Goal: Task Accomplishment & Management: Manage account settings

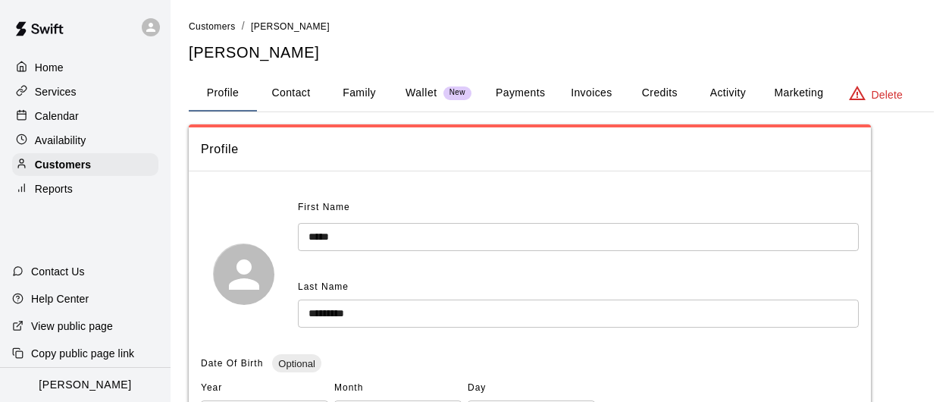
click at [49, 115] on p "Calendar" at bounding box center [57, 115] width 44 height 15
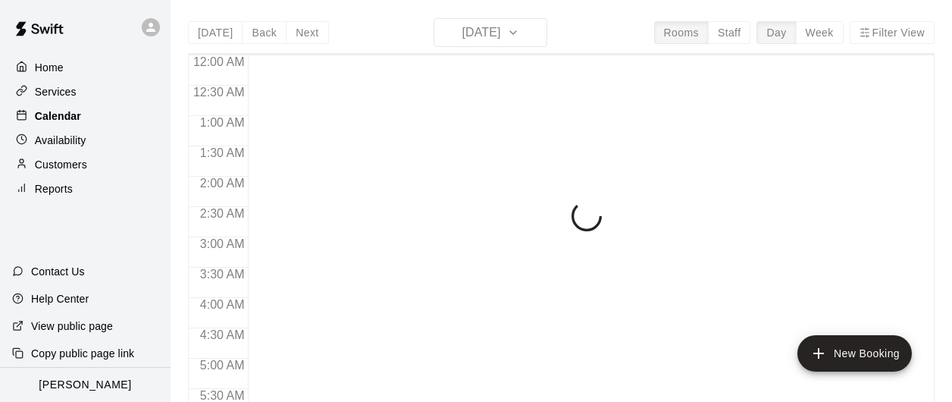
scroll to position [605, 0]
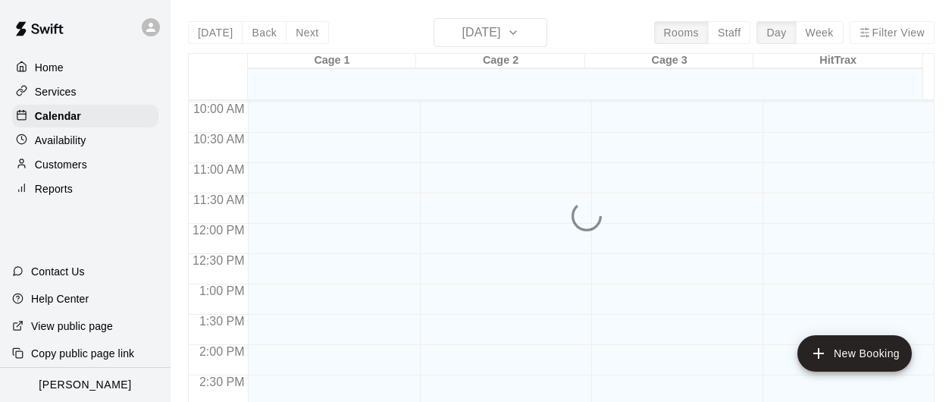
click at [508, 36] on div "[DATE] Back [DATE][DATE] Rooms Staff Day Week Filter View Cage 1 15 Mon Cage 2 …" at bounding box center [561, 219] width 746 height 402
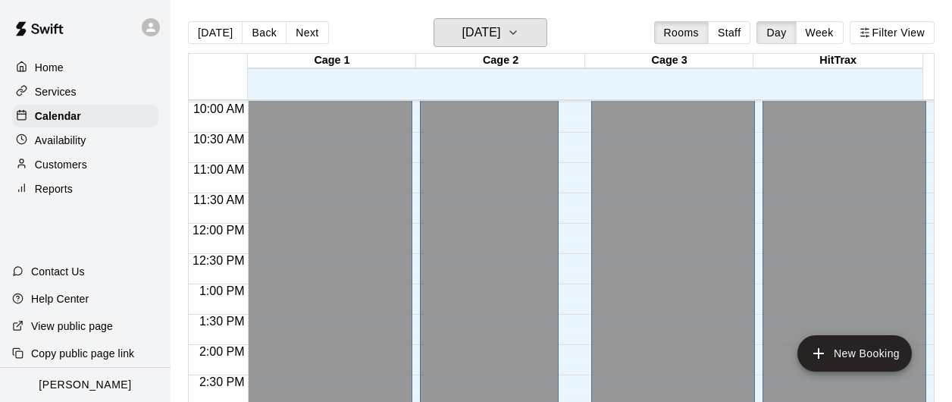
click at [500, 36] on h6 "[DATE]" at bounding box center [481, 32] width 39 height 21
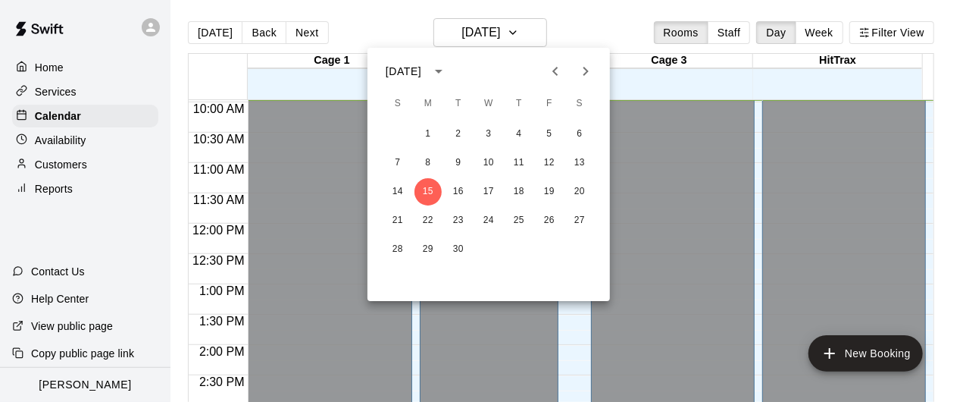
click at [584, 71] on icon "Next month" at bounding box center [586, 71] width 18 height 18
click at [396, 161] on button "5" at bounding box center [397, 162] width 27 height 27
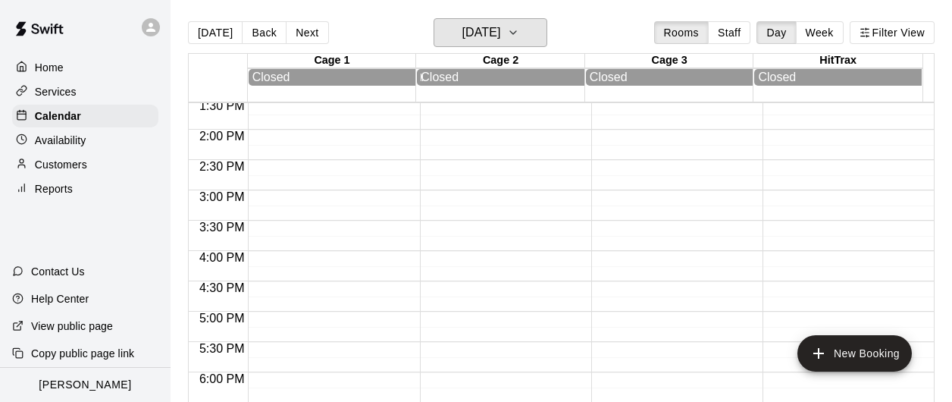
scroll to position [681, 0]
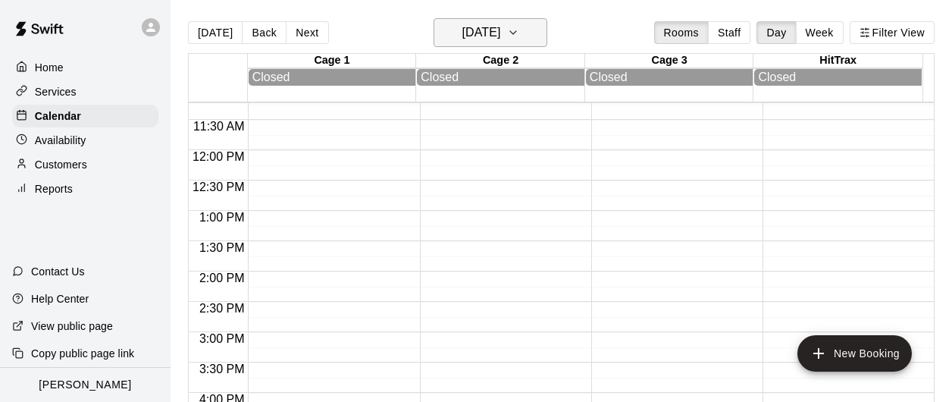
click at [488, 45] on button "[DATE]" at bounding box center [490, 32] width 114 height 29
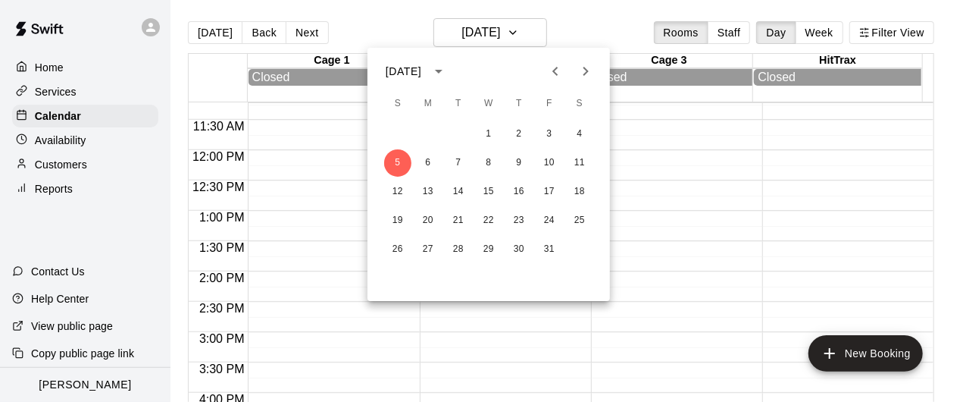
click at [587, 78] on icon "Next month" at bounding box center [586, 71] width 18 height 18
click at [400, 163] on button "2" at bounding box center [397, 162] width 27 height 27
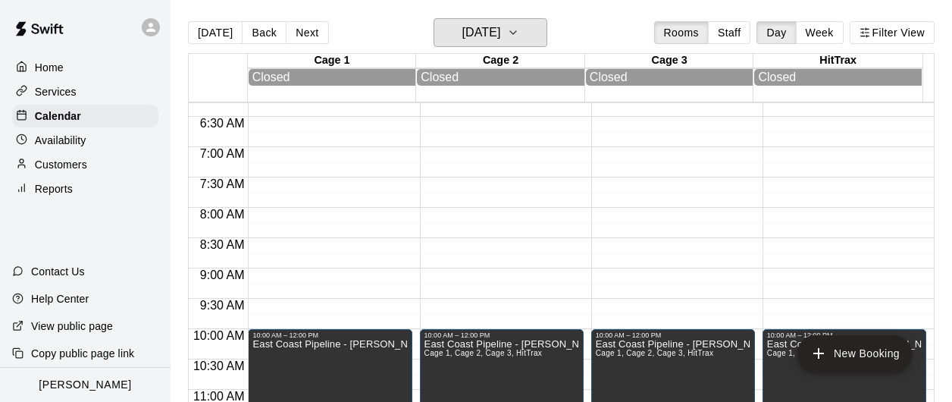
scroll to position [377, 0]
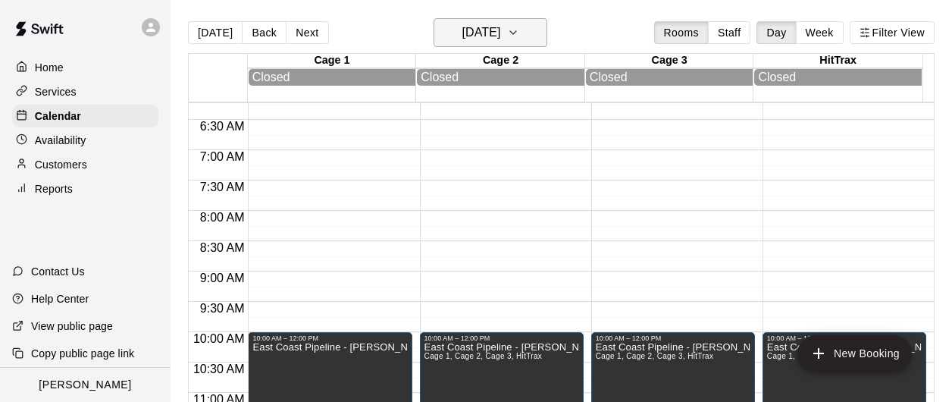
click at [468, 30] on h6 "[DATE]" at bounding box center [481, 32] width 39 height 21
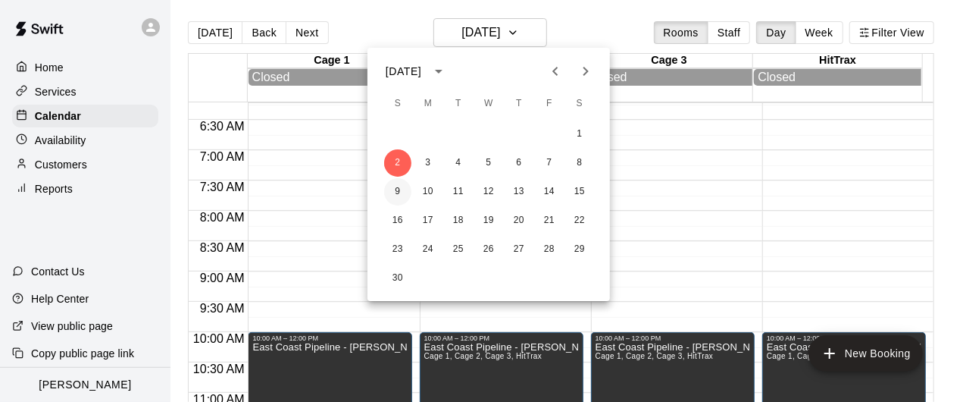
click at [403, 192] on button "9" at bounding box center [397, 191] width 27 height 27
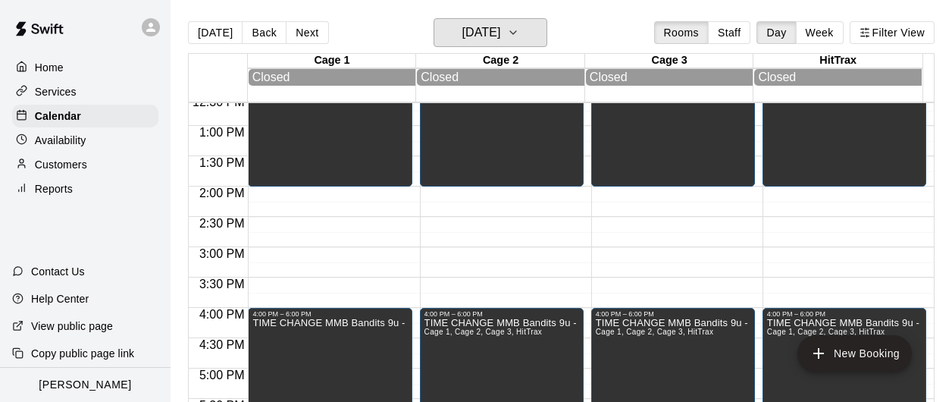
scroll to position [756, 0]
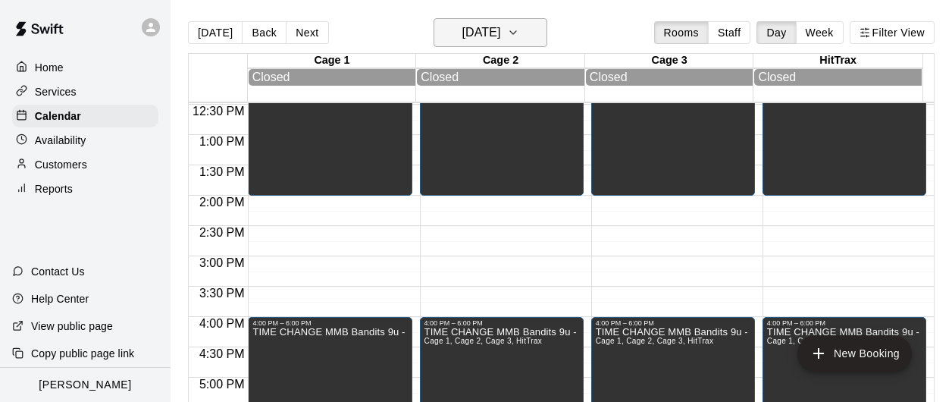
click at [472, 30] on h6 "[DATE]" at bounding box center [481, 32] width 39 height 21
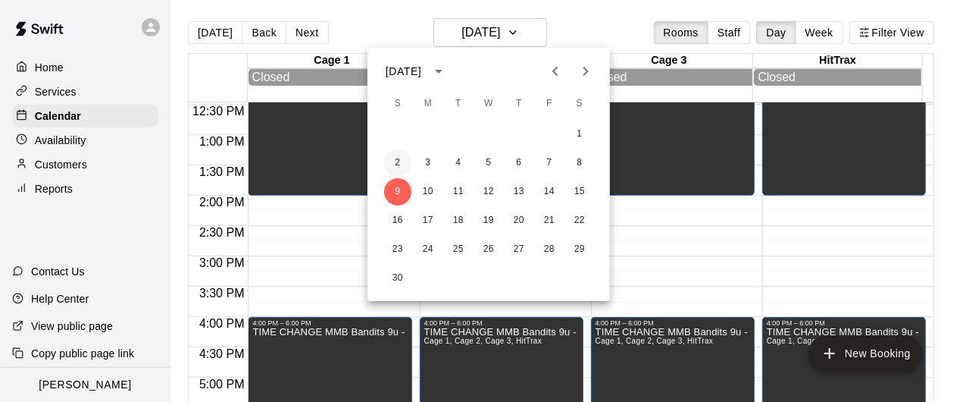
click at [396, 167] on button "2" at bounding box center [397, 162] width 27 height 27
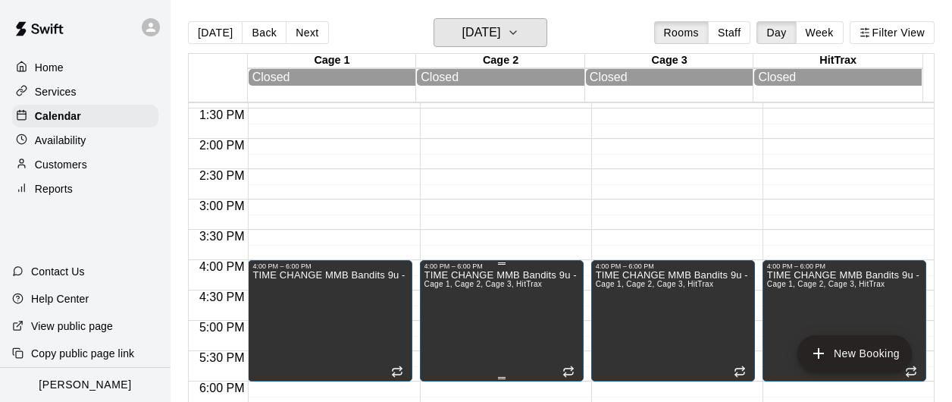
scroll to position [747, 0]
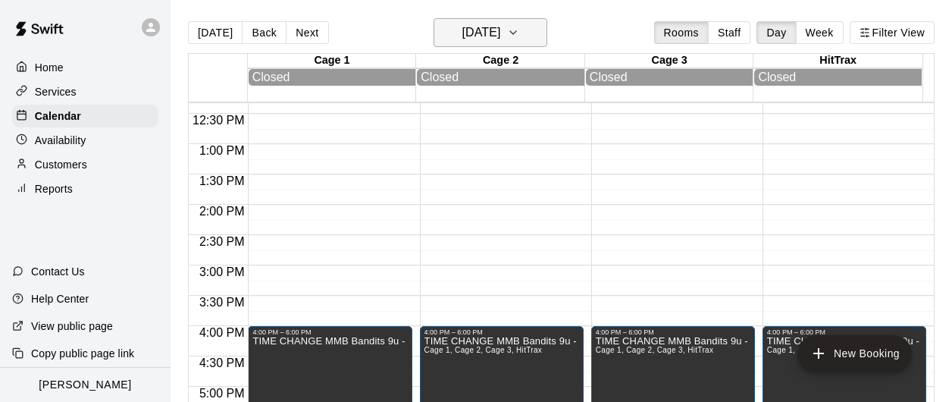
click at [500, 36] on h6 "[DATE]" at bounding box center [481, 32] width 39 height 21
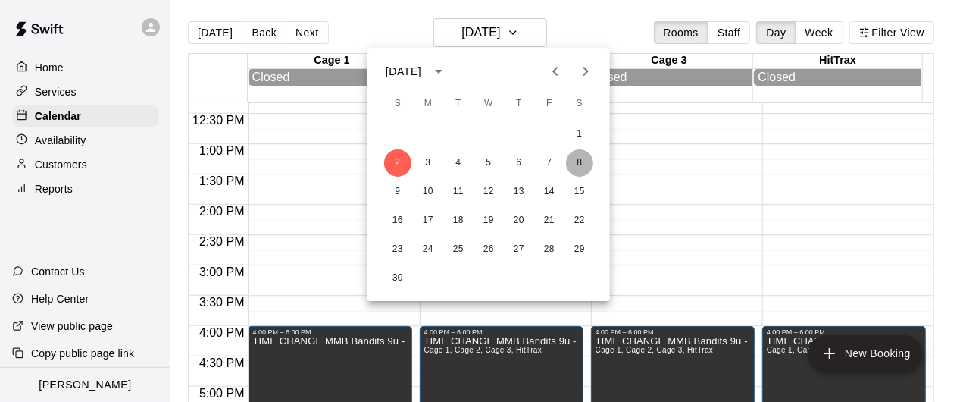
click at [580, 161] on button "8" at bounding box center [579, 162] width 27 height 27
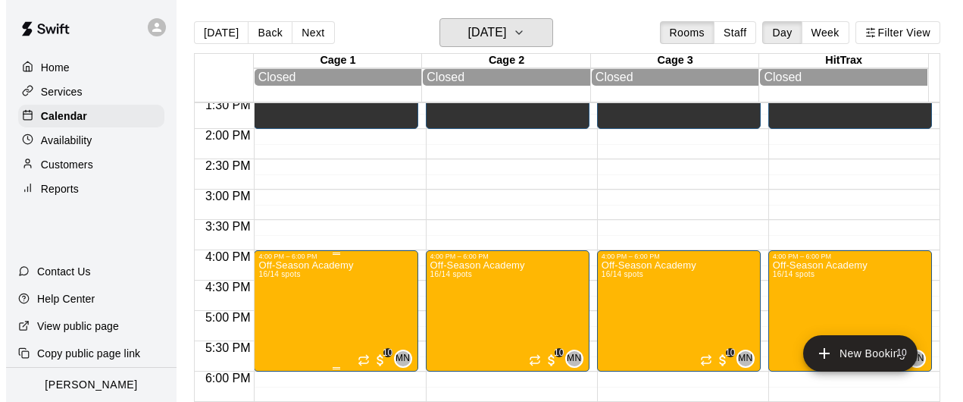
scroll to position [975, 0]
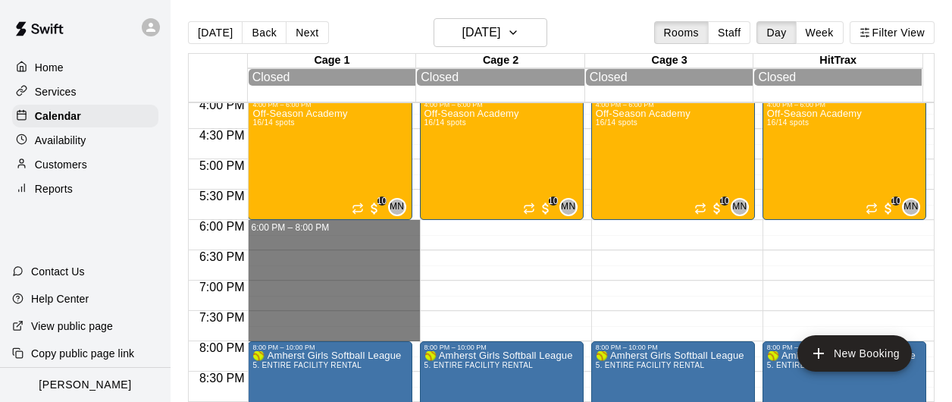
drag, startPoint x: 273, startPoint y: 225, endPoint x: 279, endPoint y: 335, distance: 110.1
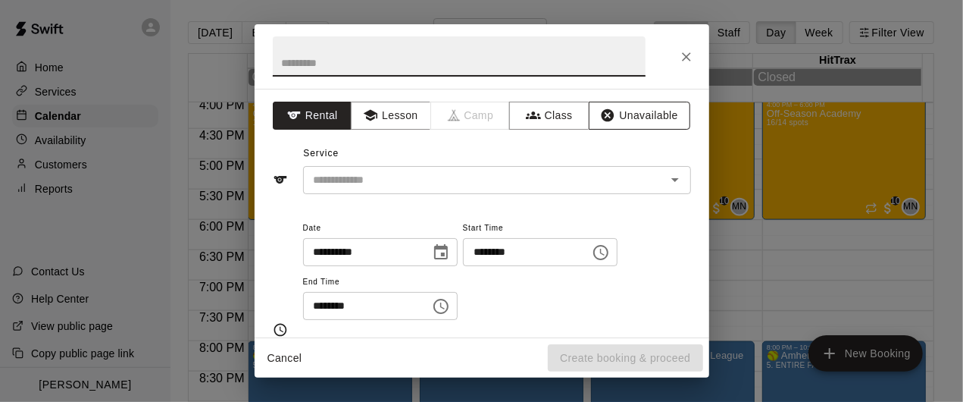
click at [618, 111] on button "Unavailable" at bounding box center [640, 116] width 102 height 28
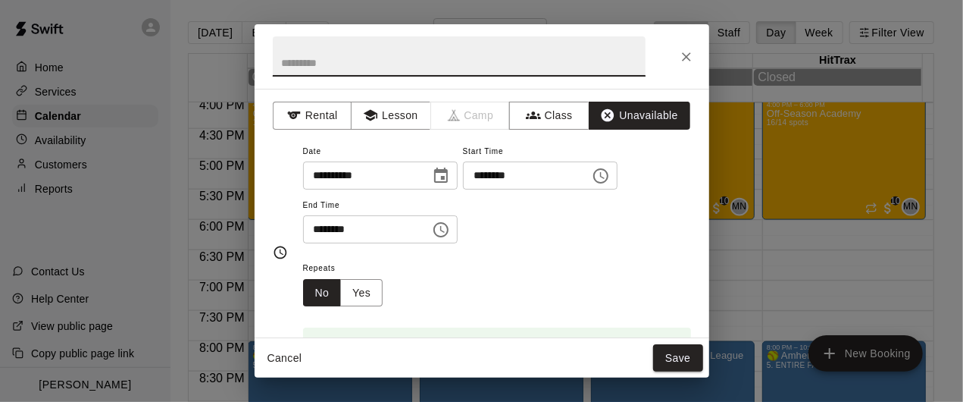
click at [418, 55] on input "text" at bounding box center [459, 56] width 373 height 40
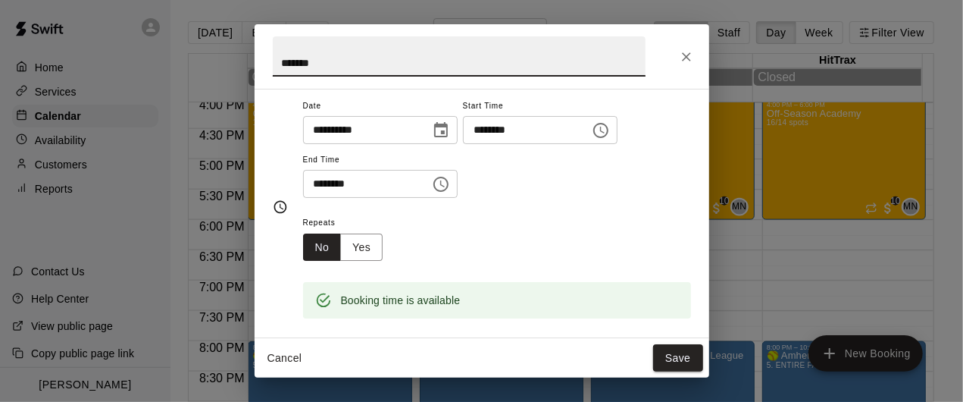
scroll to position [76, 0]
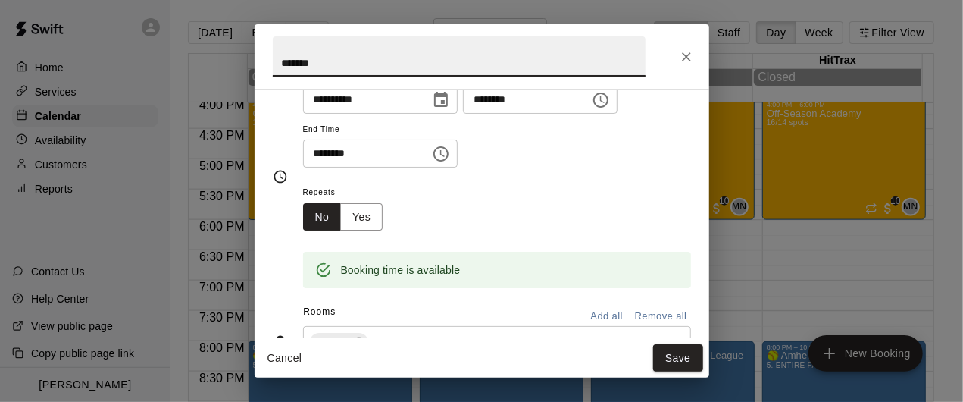
type input "*******"
click at [601, 310] on button "Add all" at bounding box center [607, 316] width 49 height 23
click at [667, 361] on button "Save" at bounding box center [678, 358] width 50 height 28
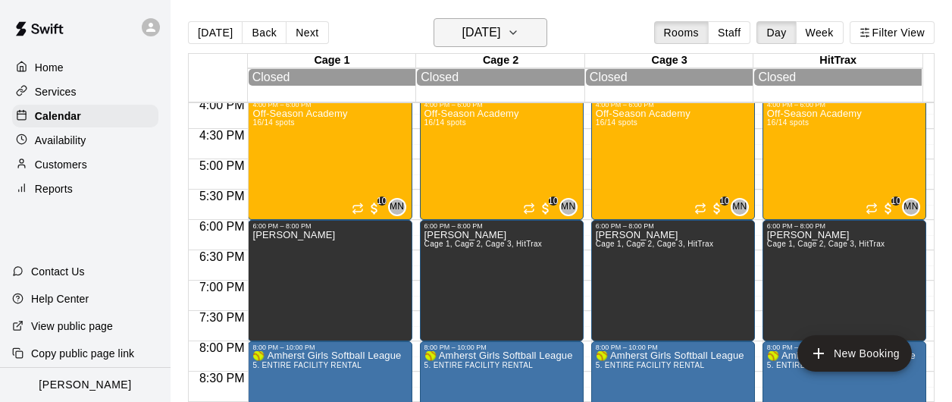
click at [470, 39] on h6 "[DATE]" at bounding box center [481, 32] width 39 height 21
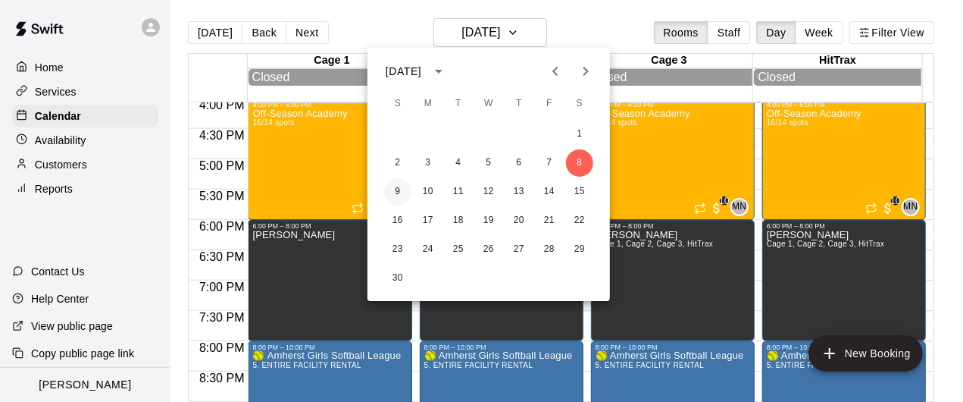
click at [399, 191] on button "9" at bounding box center [397, 191] width 27 height 27
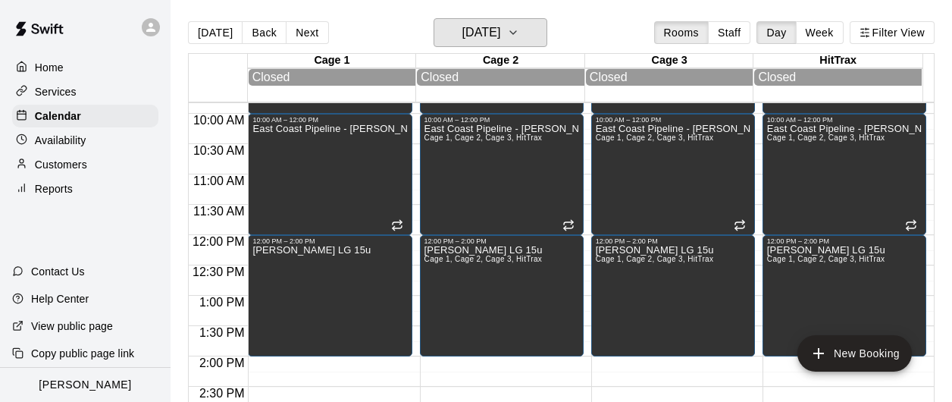
scroll to position [444, 0]
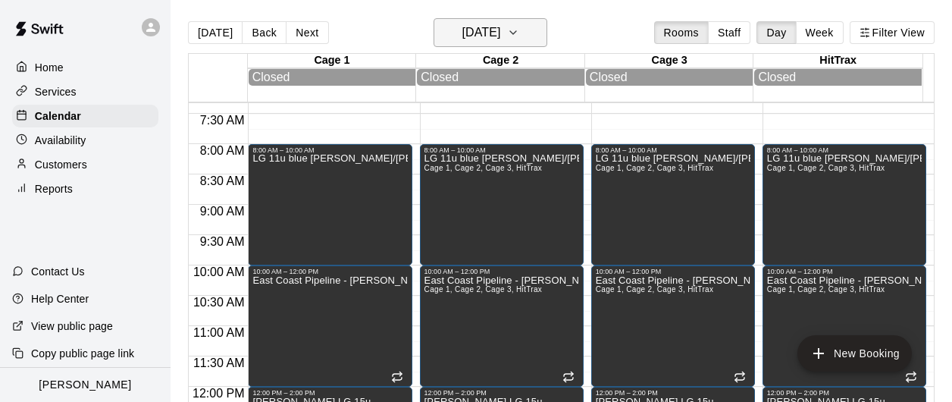
click at [476, 32] on h6 "[DATE]" at bounding box center [481, 32] width 39 height 21
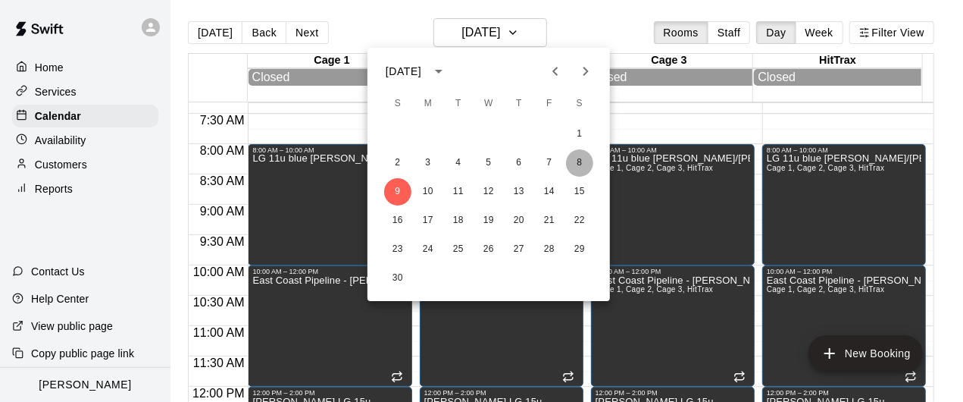
click at [579, 161] on button "8" at bounding box center [579, 162] width 27 height 27
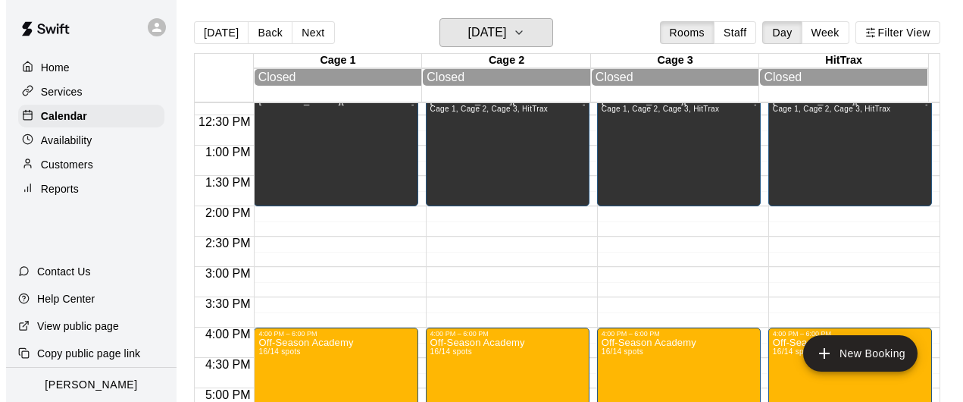
scroll to position [747, 0]
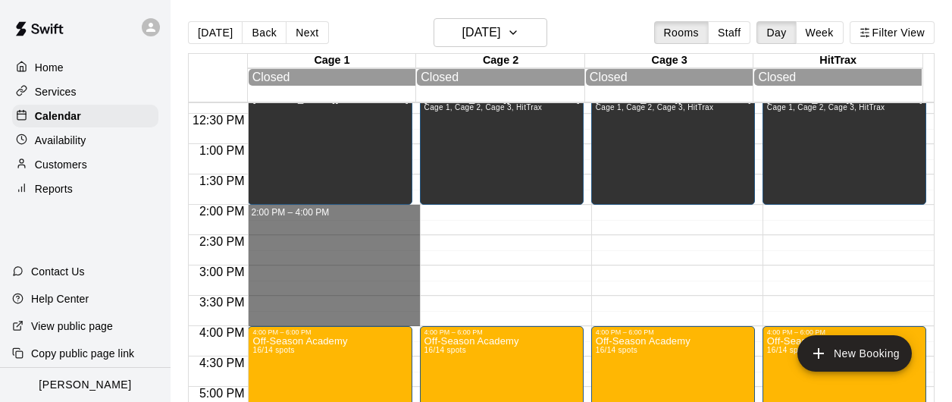
drag, startPoint x: 264, startPoint y: 211, endPoint x: 286, endPoint y: 318, distance: 109.1
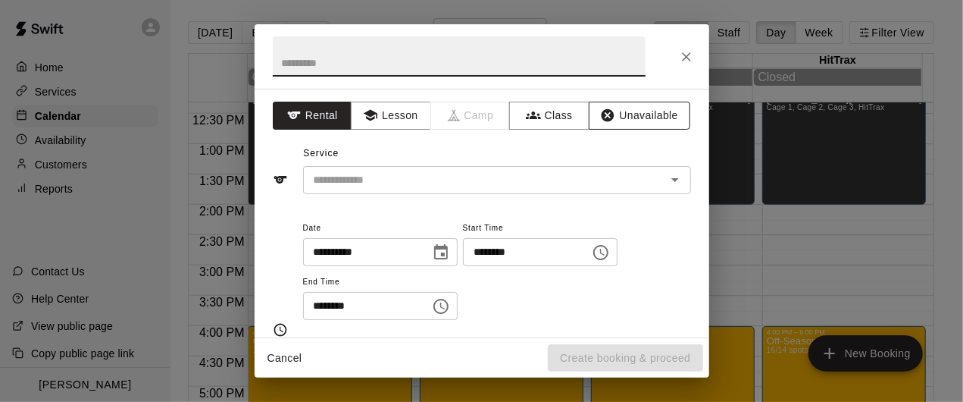
click at [608, 109] on button "Unavailable" at bounding box center [640, 116] width 102 height 28
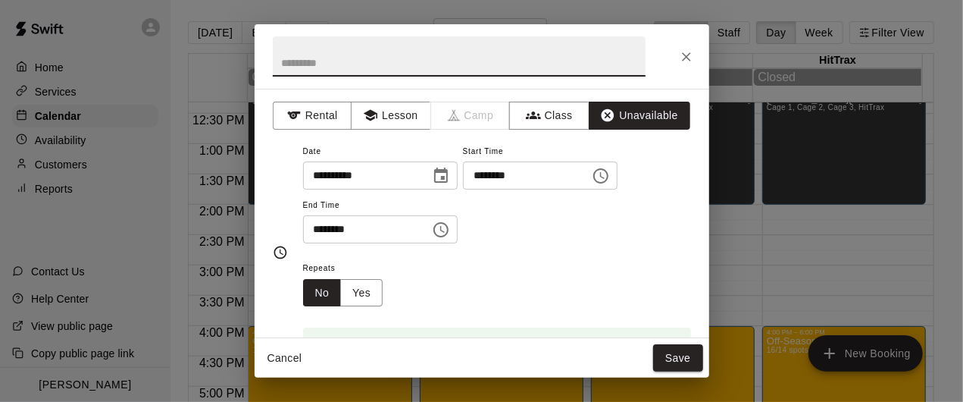
click at [396, 55] on input "text" at bounding box center [459, 56] width 373 height 40
type input "********"
click at [670, 354] on button "Save" at bounding box center [678, 358] width 50 height 28
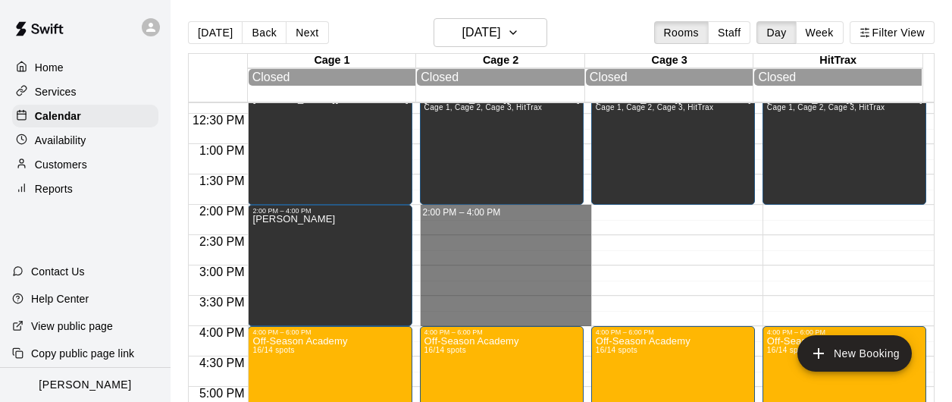
drag, startPoint x: 446, startPoint y: 211, endPoint x: 456, endPoint y: 320, distance: 108.9
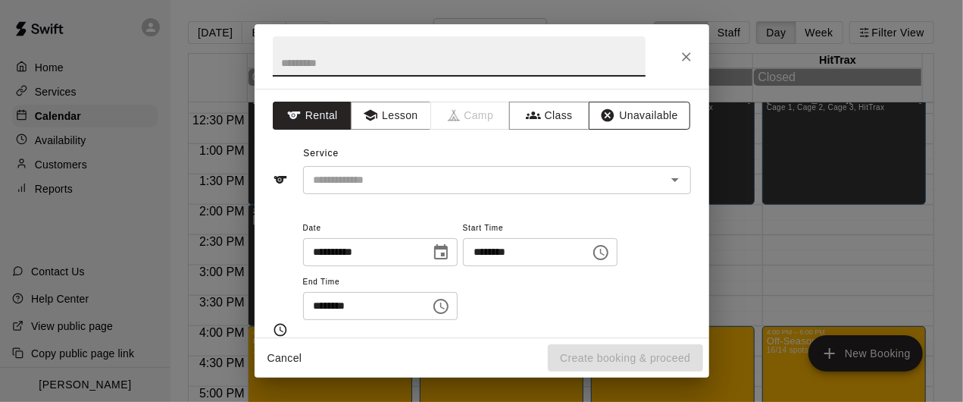
click at [631, 114] on button "Unavailable" at bounding box center [640, 116] width 102 height 28
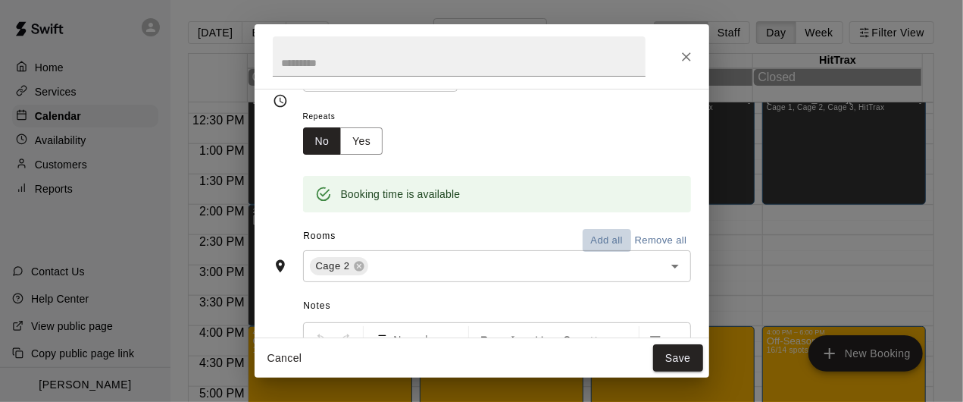
click at [606, 240] on button "Add all" at bounding box center [607, 240] width 49 height 23
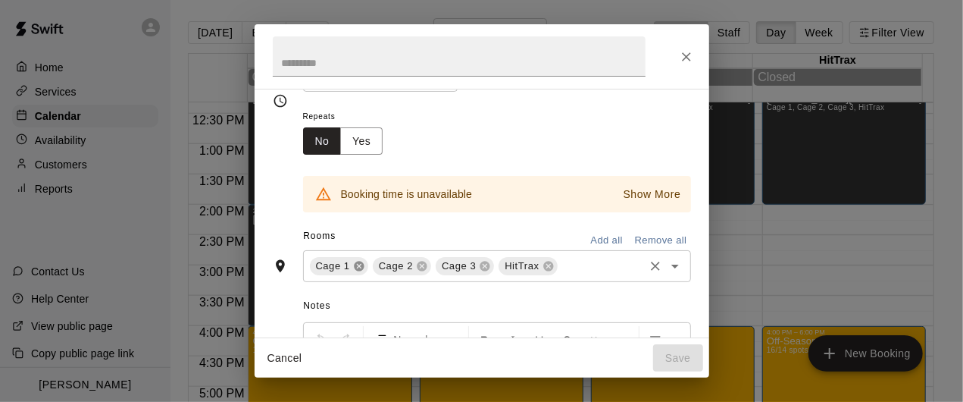
click at [359, 264] on icon at bounding box center [359, 266] width 10 height 10
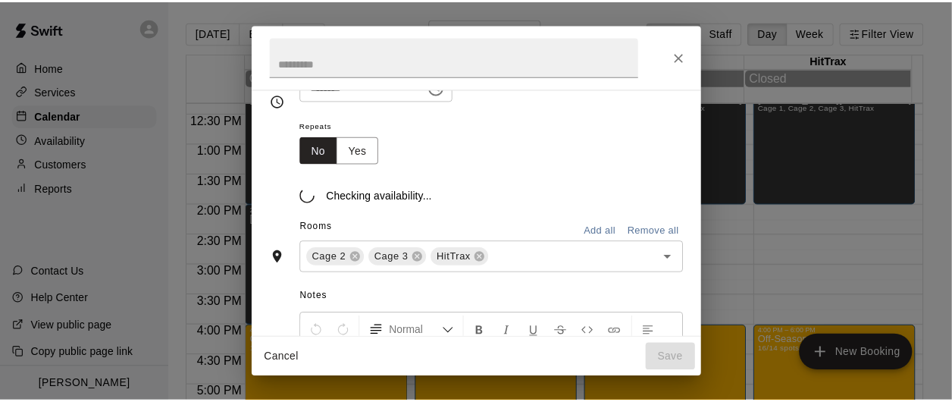
scroll to position [152, 0]
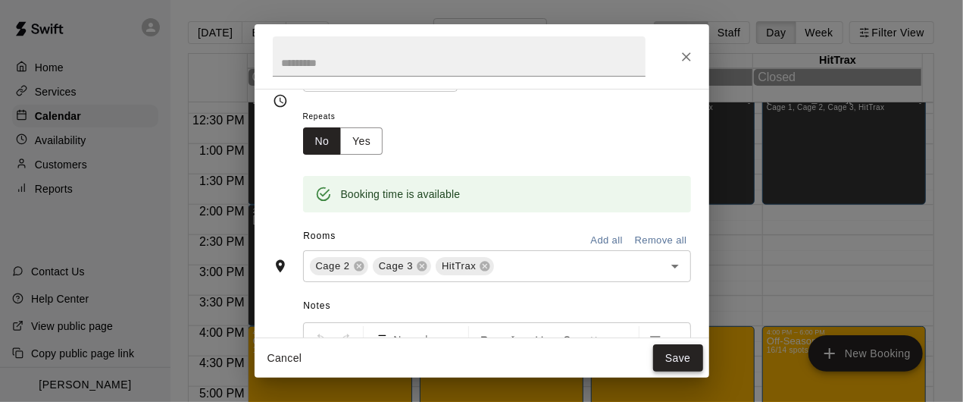
click at [664, 362] on button "Save" at bounding box center [678, 358] width 50 height 28
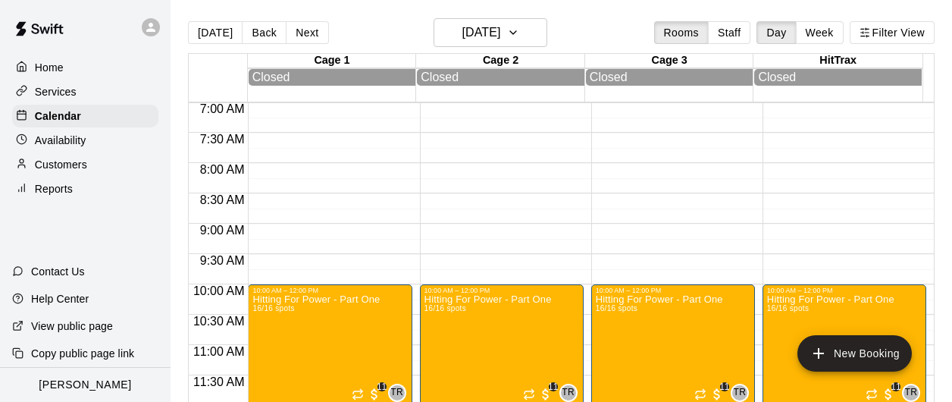
scroll to position [293, 0]
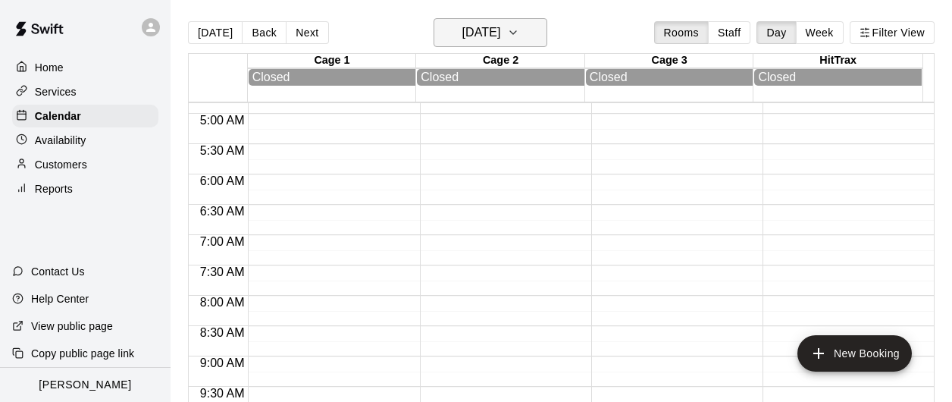
click at [475, 30] on h6 "[DATE]" at bounding box center [481, 32] width 39 height 21
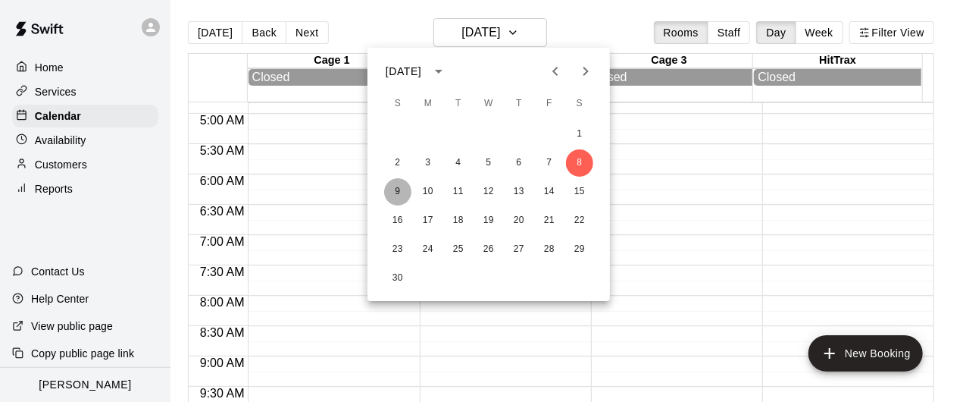
click at [391, 192] on button "9" at bounding box center [397, 191] width 27 height 27
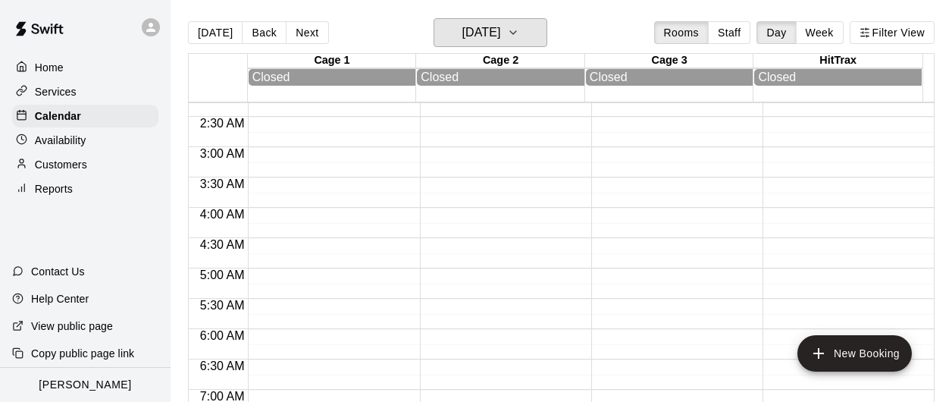
scroll to position [227, 0]
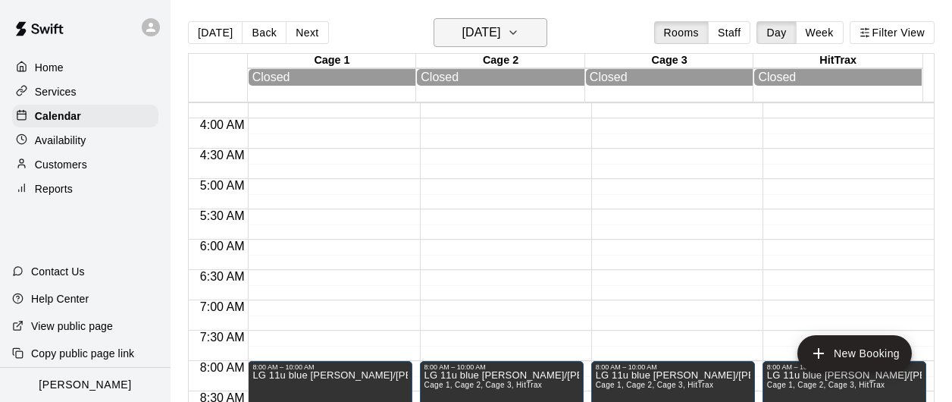
click at [472, 33] on h6 "[DATE]" at bounding box center [481, 32] width 39 height 21
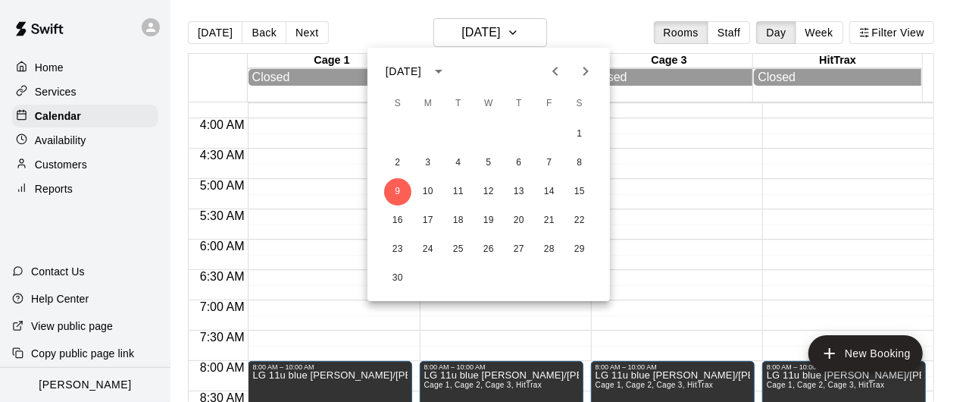
click at [295, 302] on div at bounding box center [481, 201] width 963 height 402
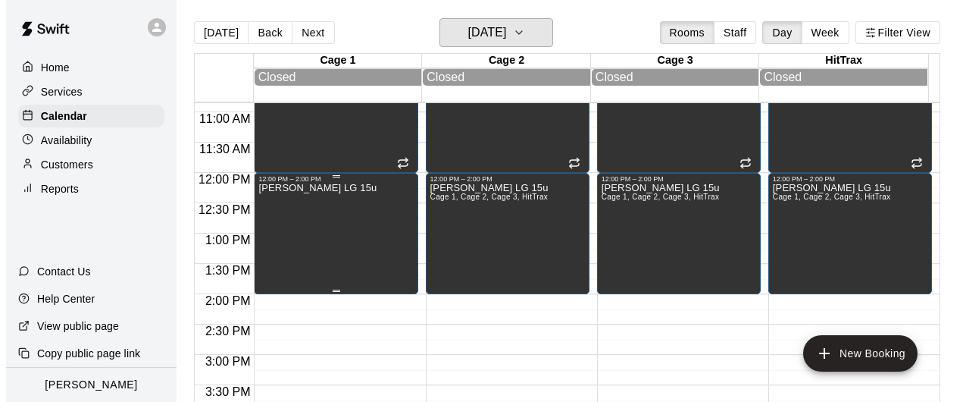
scroll to position [682, 0]
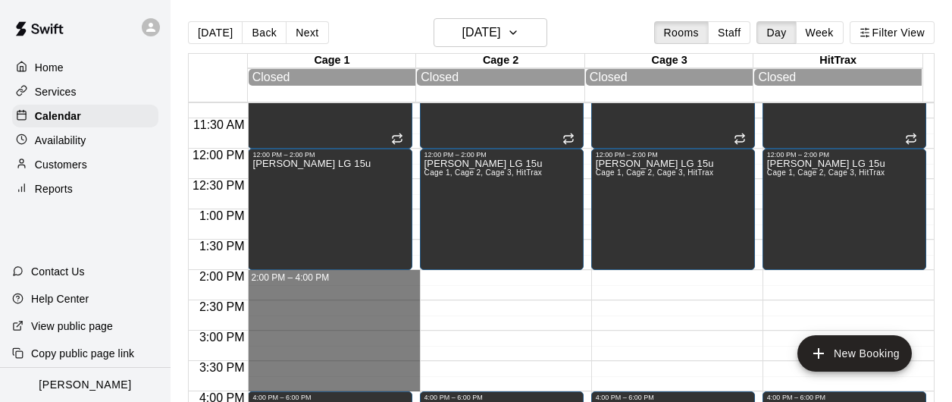
drag, startPoint x: 286, startPoint y: 277, endPoint x: 286, endPoint y: 381, distance: 103.8
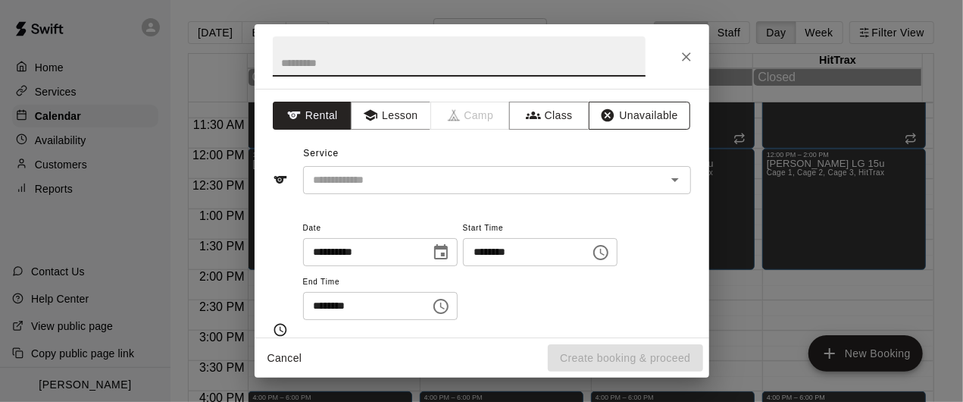
click at [602, 111] on icon "button" at bounding box center [608, 115] width 13 height 13
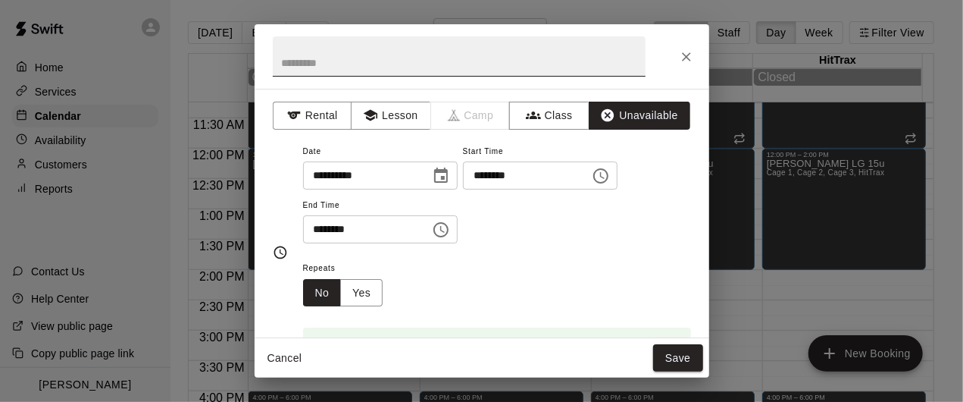
click at [368, 61] on input "text" at bounding box center [459, 56] width 373 height 40
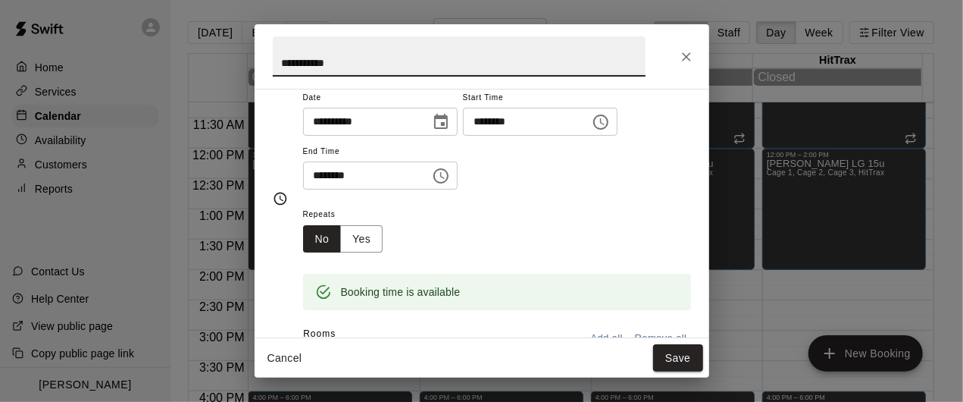
scroll to position [152, 0]
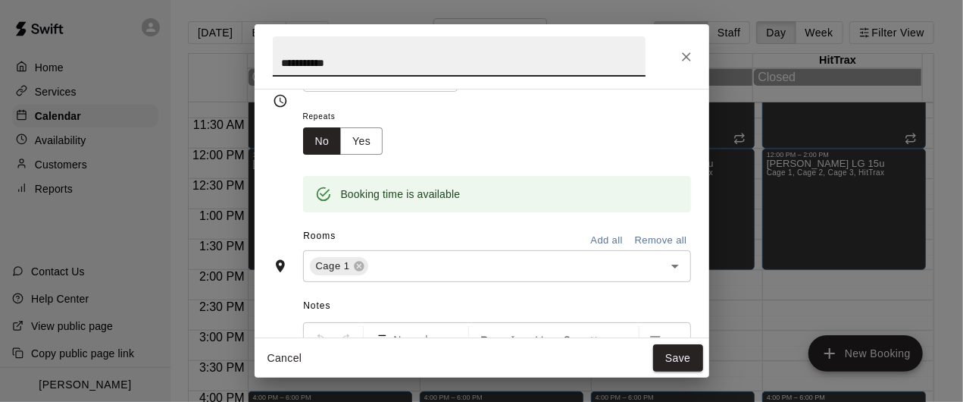
type input "**********"
click at [595, 243] on button "Add all" at bounding box center [607, 240] width 49 height 23
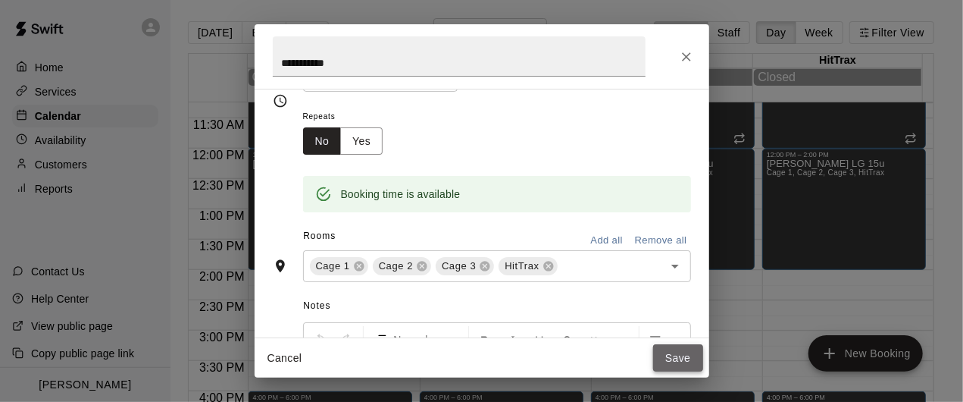
click at [669, 358] on button "Save" at bounding box center [678, 358] width 50 height 28
